Goal: Information Seeking & Learning: Learn about a topic

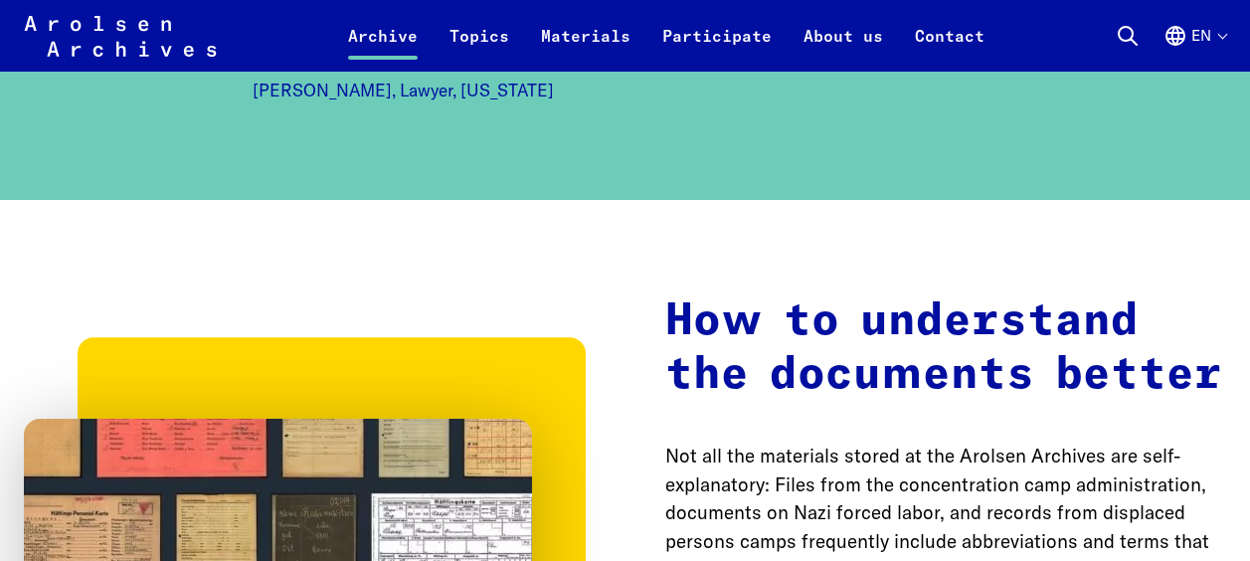
scroll to position [2758, 0]
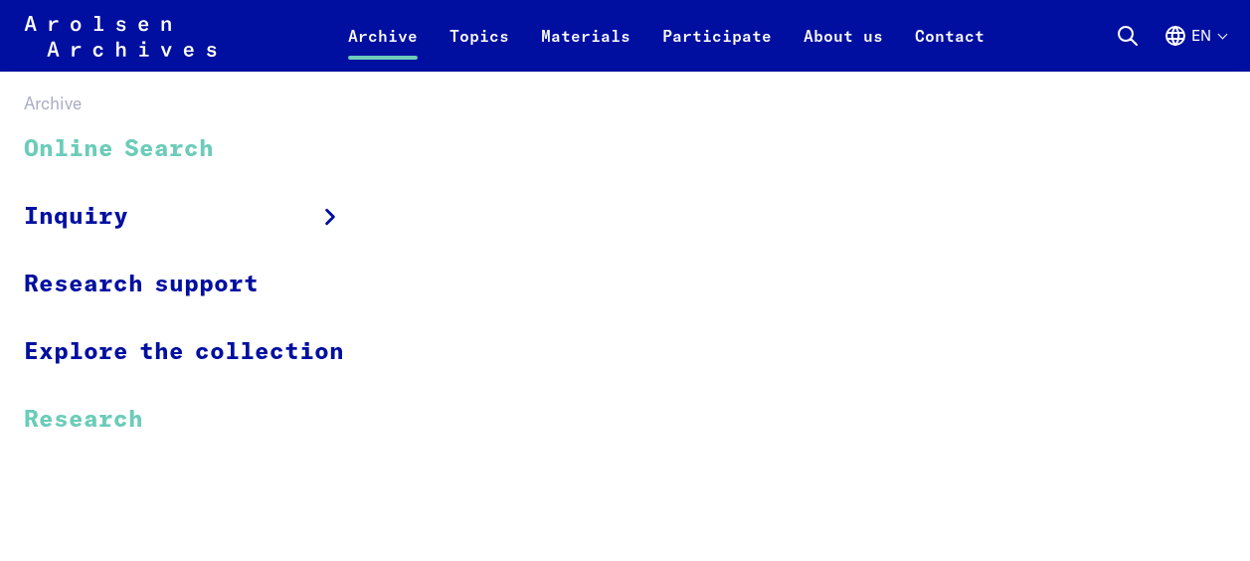
click at [128, 414] on link "Research" at bounding box center [197, 419] width 346 height 67
click at [183, 141] on link "Online Search" at bounding box center [197, 149] width 346 height 67
click at [124, 427] on link "Research" at bounding box center [197, 419] width 346 height 67
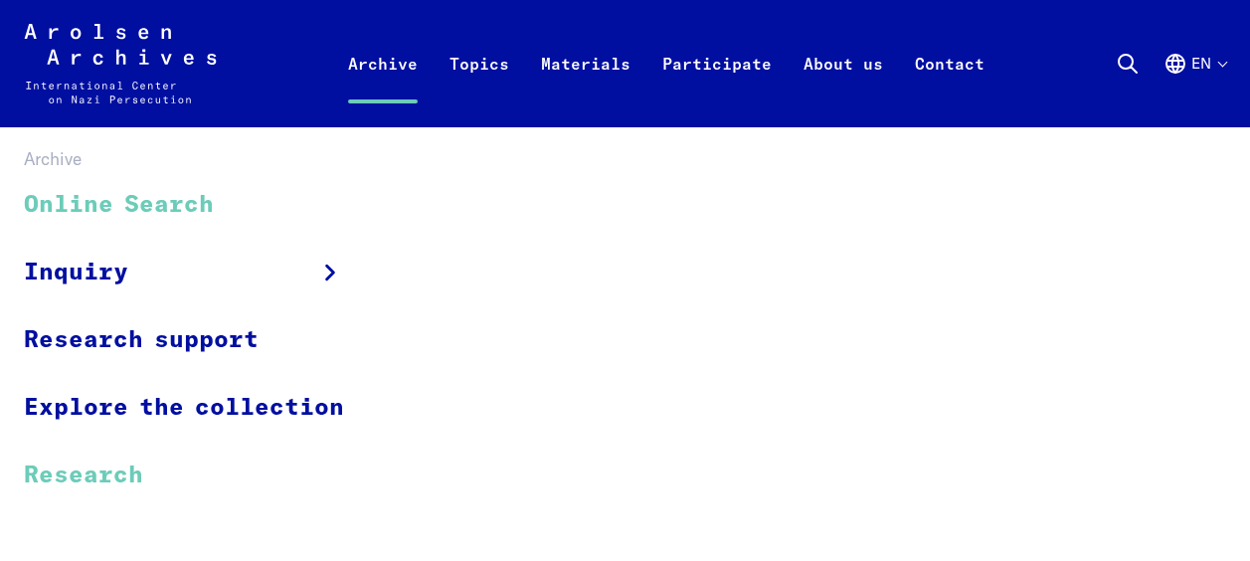
click at [133, 455] on link "Research" at bounding box center [197, 475] width 346 height 67
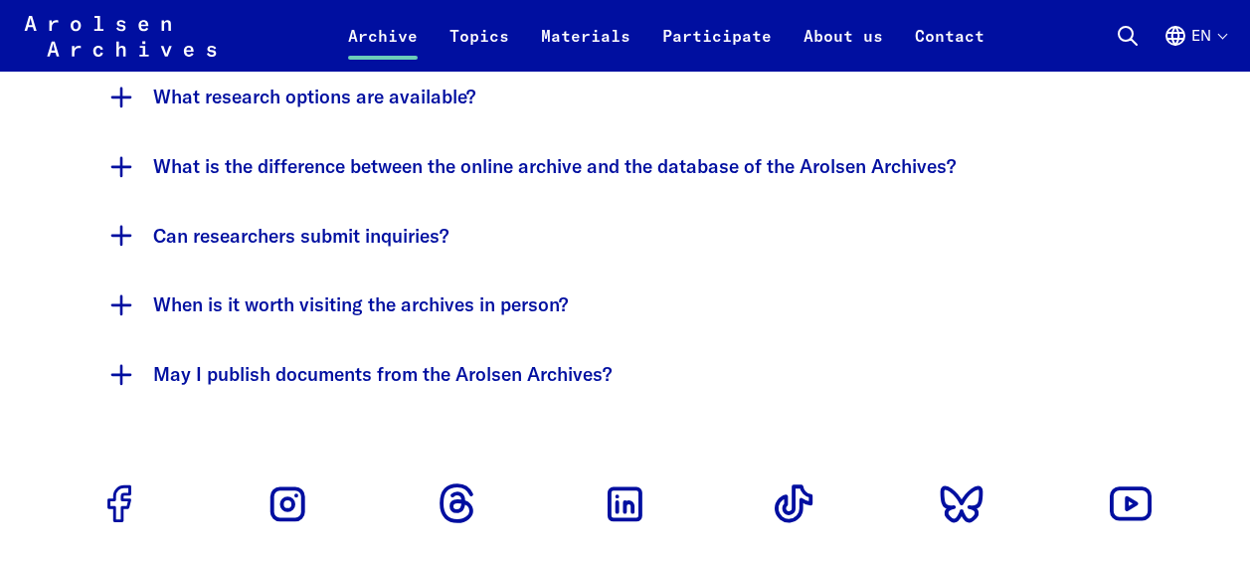
scroll to position [3922, 0]
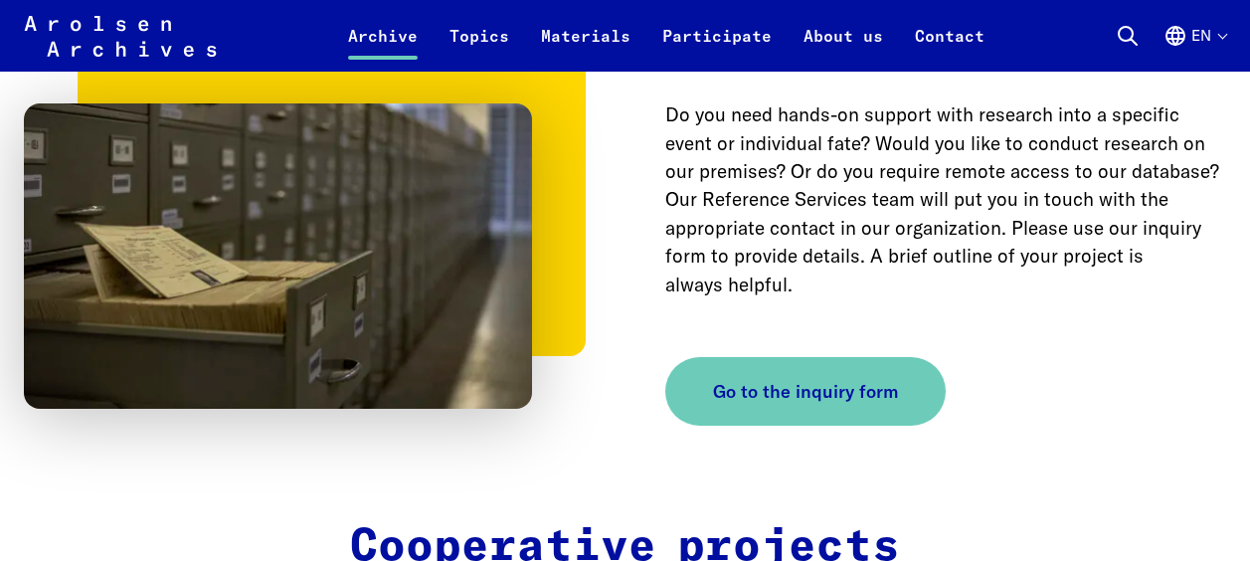
scroll to position [2481, 0]
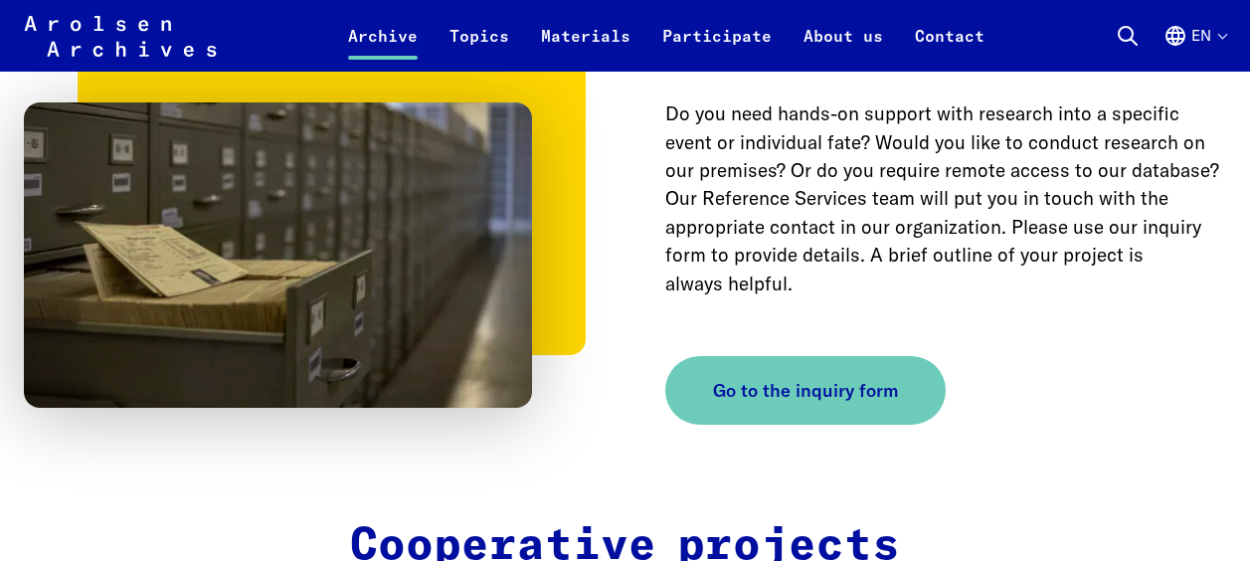
click at [1202, 20] on block-lang-switcher "en Language selection Close language selection Deutsch English Français Polski" at bounding box center [1195, 36] width 63 height 48
click at [1200, 27] on button "en" at bounding box center [1195, 48] width 63 height 48
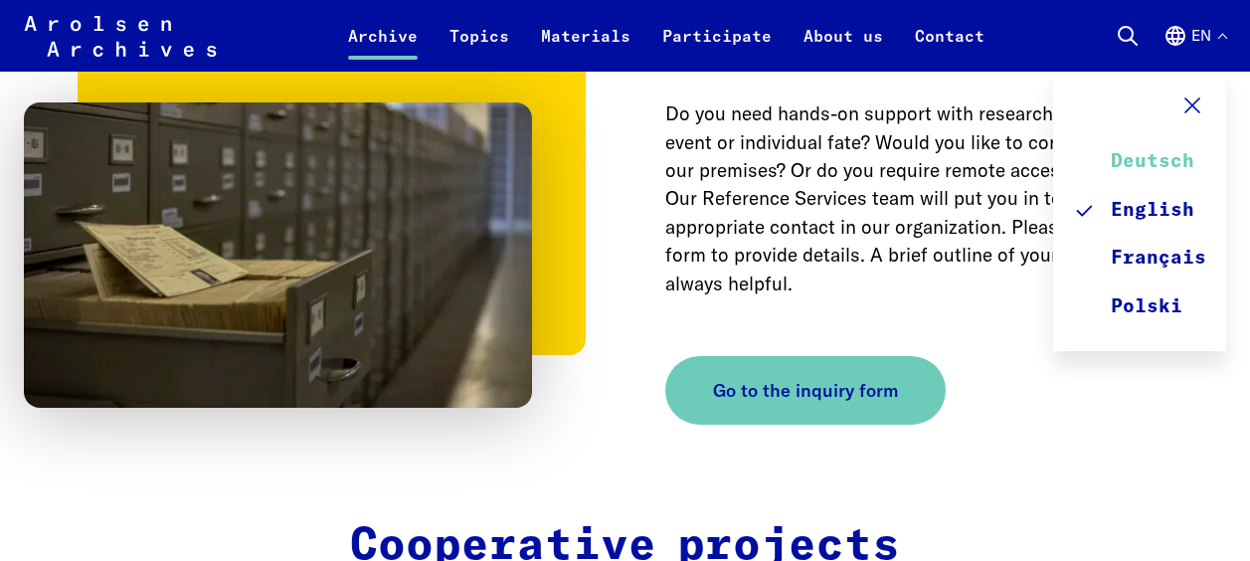
click at [1138, 154] on link "Deutsch" at bounding box center [1139, 162] width 133 height 48
